Goal: Information Seeking & Learning: Learn about a topic

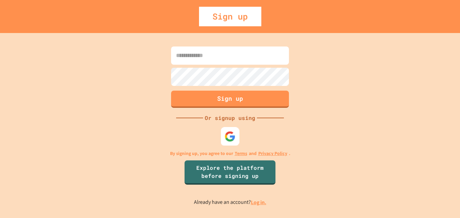
click at [233, 133] on img at bounding box center [230, 136] width 11 height 11
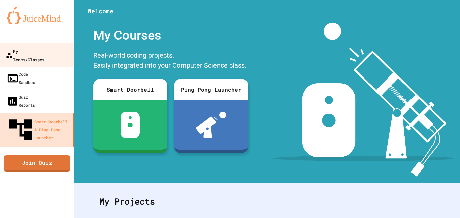
click at [44, 54] on div "My Teams/Classes" at bounding box center [25, 55] width 39 height 17
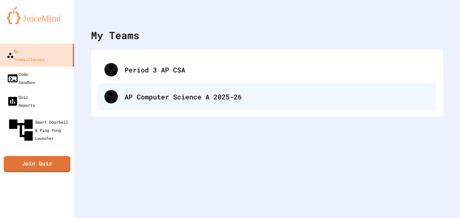
click at [158, 93] on div "AP Computer Science A 2025-26" at bounding box center [277, 97] width 305 height 10
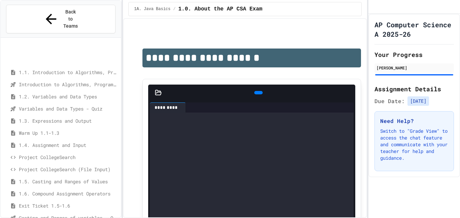
scroll to position [84, 0]
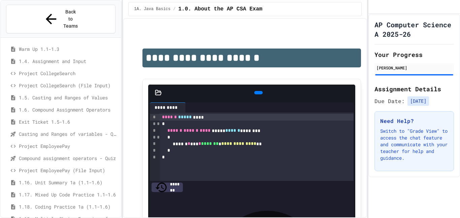
click at [87, 142] on span "Project EmployeePay" at bounding box center [68, 145] width 99 height 7
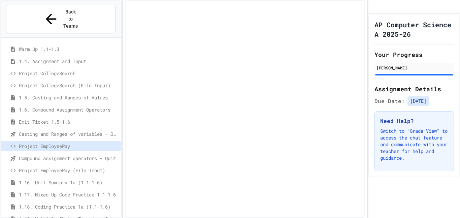
scroll to position [78, 0]
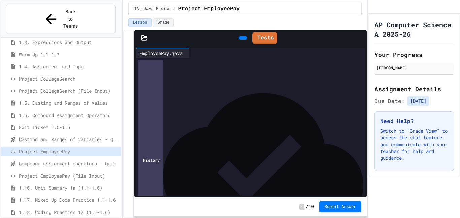
click at [84, 136] on span "Casting and Ranges of variables - Quiz" at bounding box center [68, 139] width 99 height 7
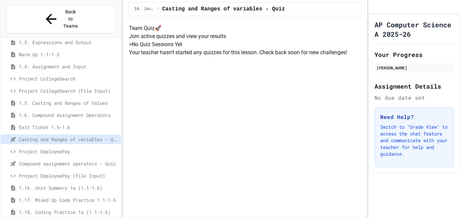
scroll to position [30, 0]
click at [102, 148] on span "Project EmployeePay" at bounding box center [68, 151] width 99 height 7
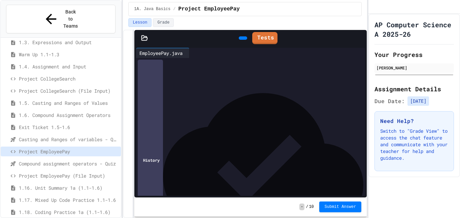
click at [98, 172] on span "Project EmployeePay (File Input)" at bounding box center [68, 175] width 99 height 7
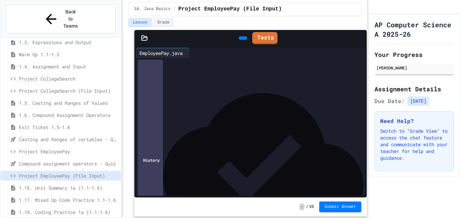
click at [71, 148] on span "Project EmployeePay" at bounding box center [68, 151] width 99 height 7
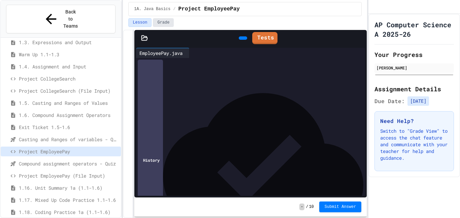
click at [163, 23] on button "Grade" at bounding box center [163, 22] width 21 height 9
click at [142, 21] on button "Lesson" at bounding box center [139, 22] width 23 height 9
click at [159, 192] on div "History" at bounding box center [150, 160] width 25 height 200
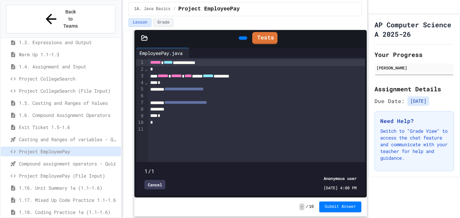
click at [159, 184] on div "Cancel" at bounding box center [154, 184] width 21 height 9
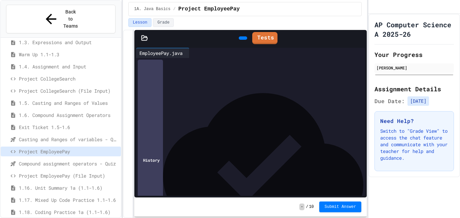
click at [102, 136] on span "Casting and Ranges of variables - Quiz" at bounding box center [68, 139] width 99 height 7
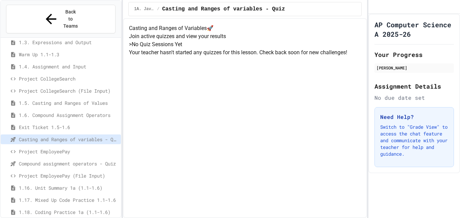
click at [94, 122] on div "Exit Ticket 1.5-1.6" at bounding box center [61, 127] width 120 height 10
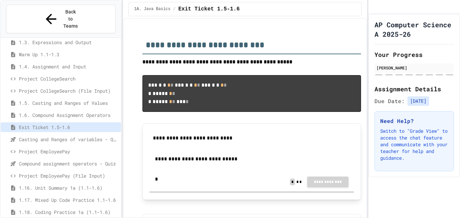
click at [107, 148] on span "Project EmployeePay" at bounding box center [68, 151] width 99 height 7
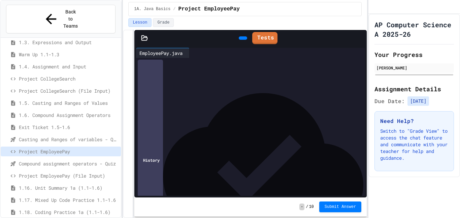
click at [195, 56] on div at bounding box center [192, 53] width 5 height 10
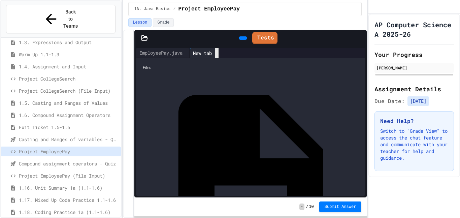
click at [217, 53] on icon at bounding box center [217, 53] width 0 height 0
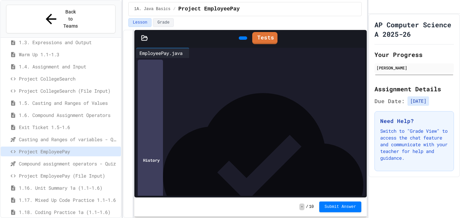
click at [356, 53] on div at bounding box center [355, 53] width 5 height 0
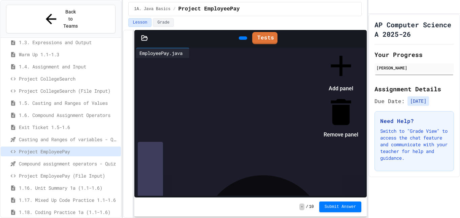
click at [339, 48] on div at bounding box center [337, 48] width 41 height 0
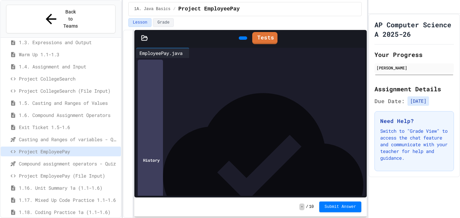
click at [230, 95] on div at bounding box center [257, 96] width 218 height 7
